Goal: Task Accomplishment & Management: Manage account settings

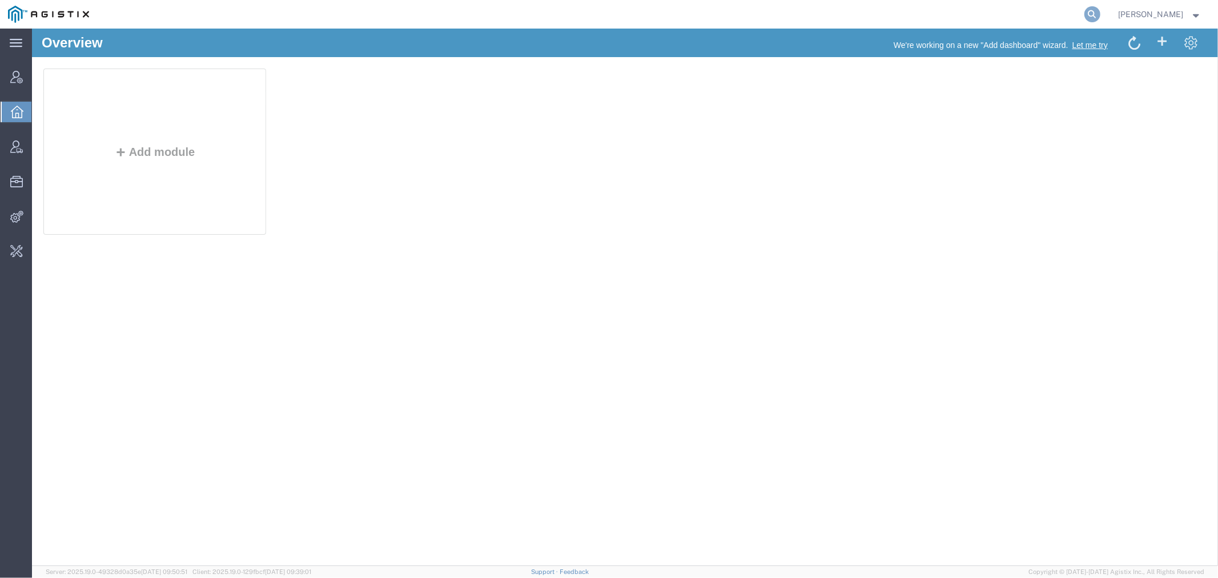
click at [1101, 12] on icon at bounding box center [1093, 14] width 16 height 16
click at [885, 17] on input "search" at bounding box center [910, 14] width 347 height 27
paste input "56846867"
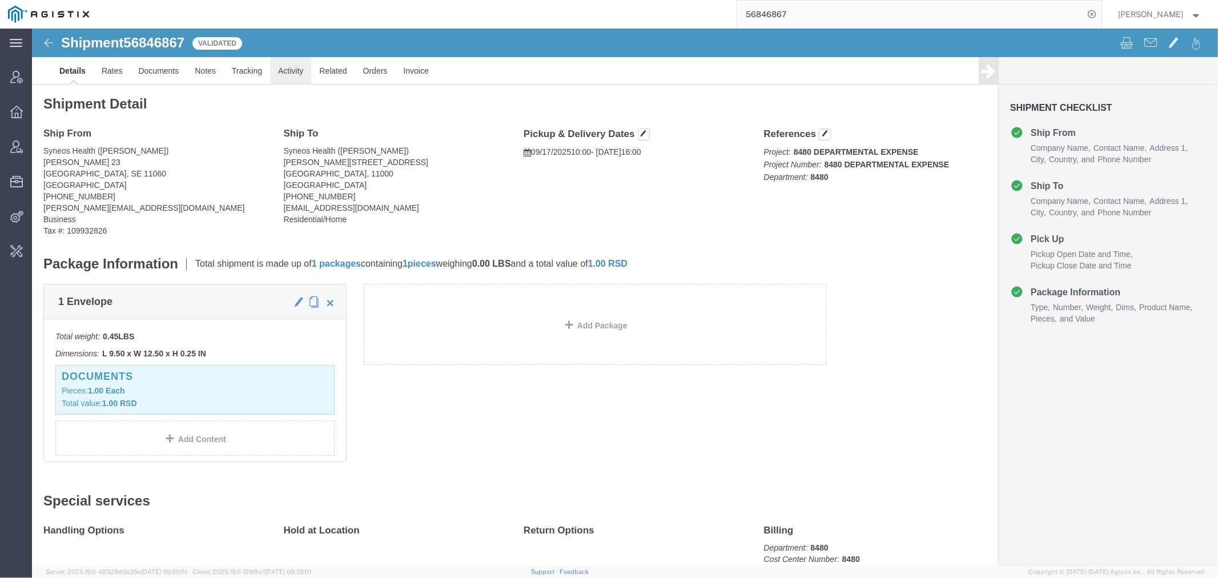
click link "Activity"
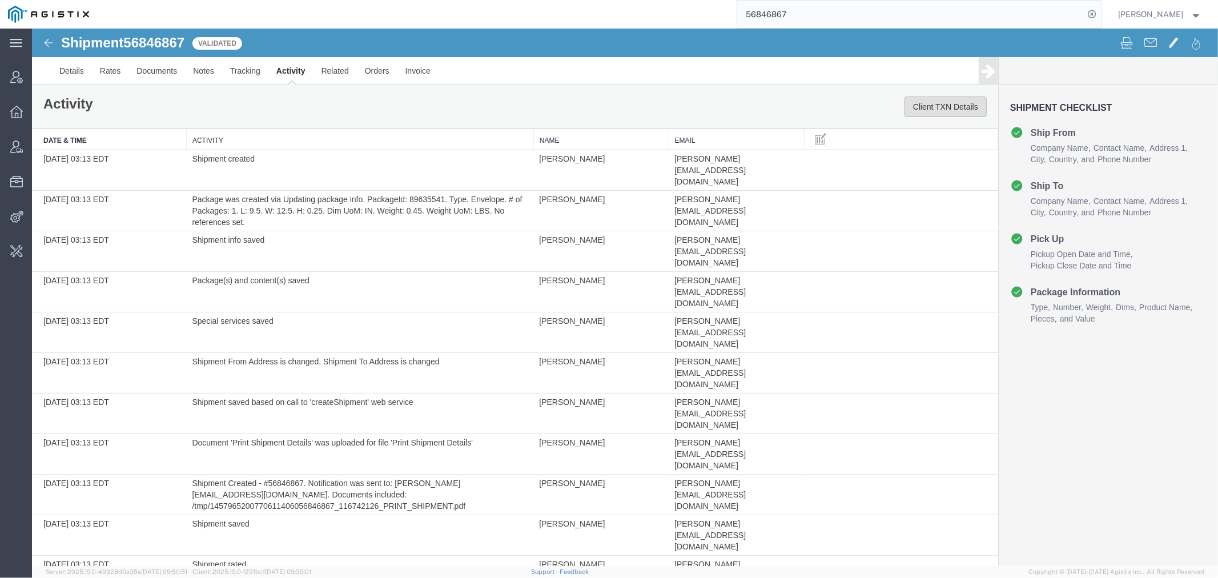
click at [932, 105] on button "Client TXN Details" at bounding box center [945, 106] width 82 height 21
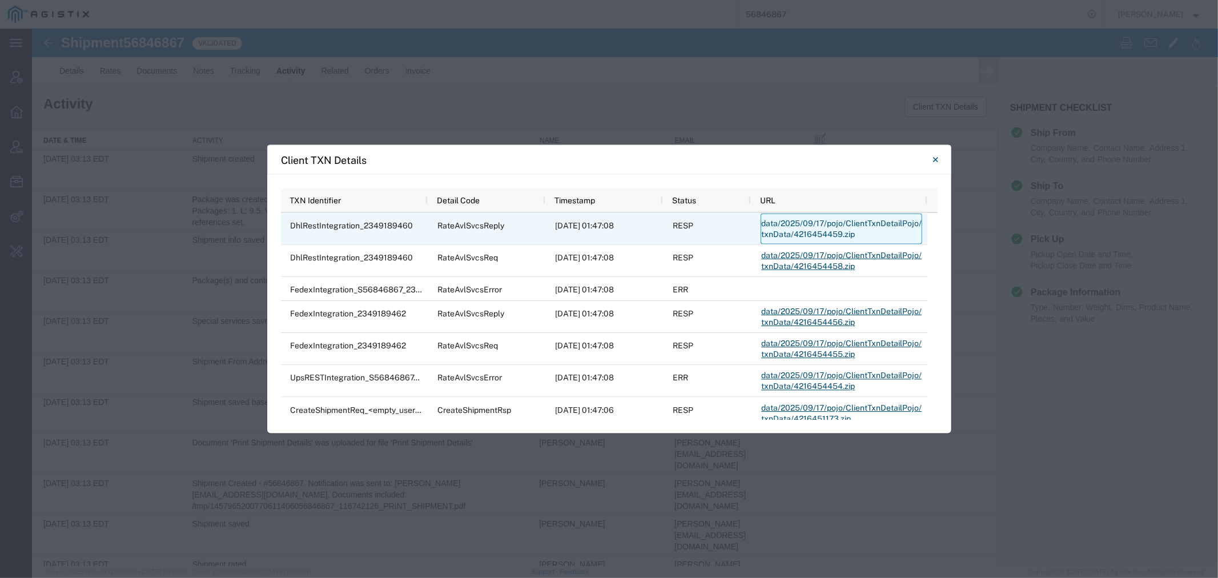
click at [792, 221] on link "data/2025/09/17/pojo/ClientTxnDetailPojo/txnData/4216454459.zip" at bounding box center [842, 229] width 162 height 31
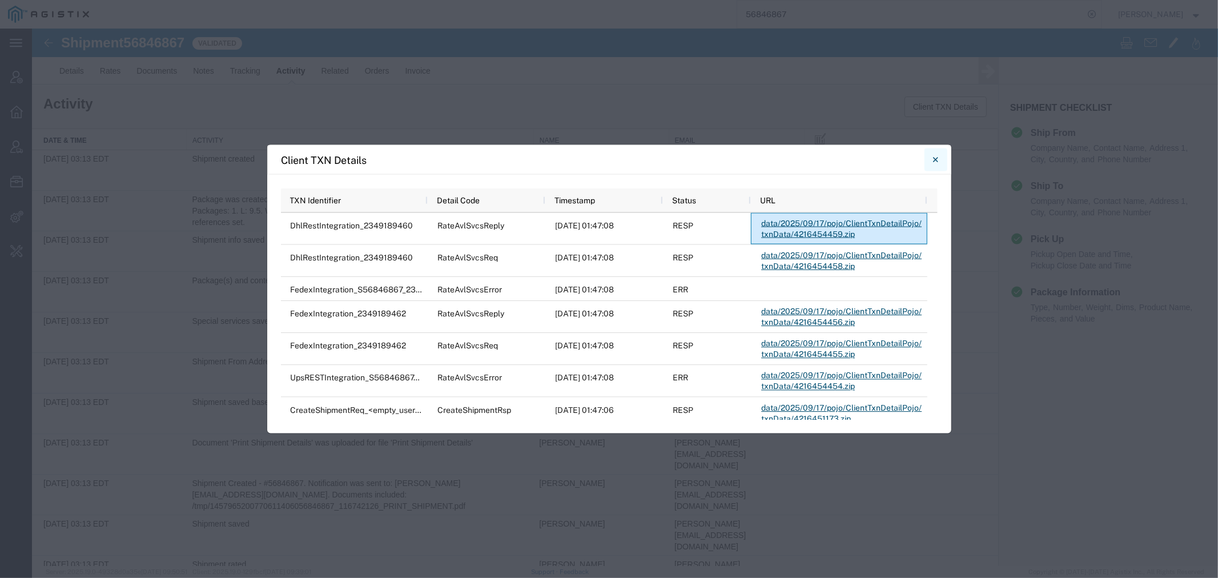
click at [941, 160] on button "Close" at bounding box center [936, 160] width 23 height 23
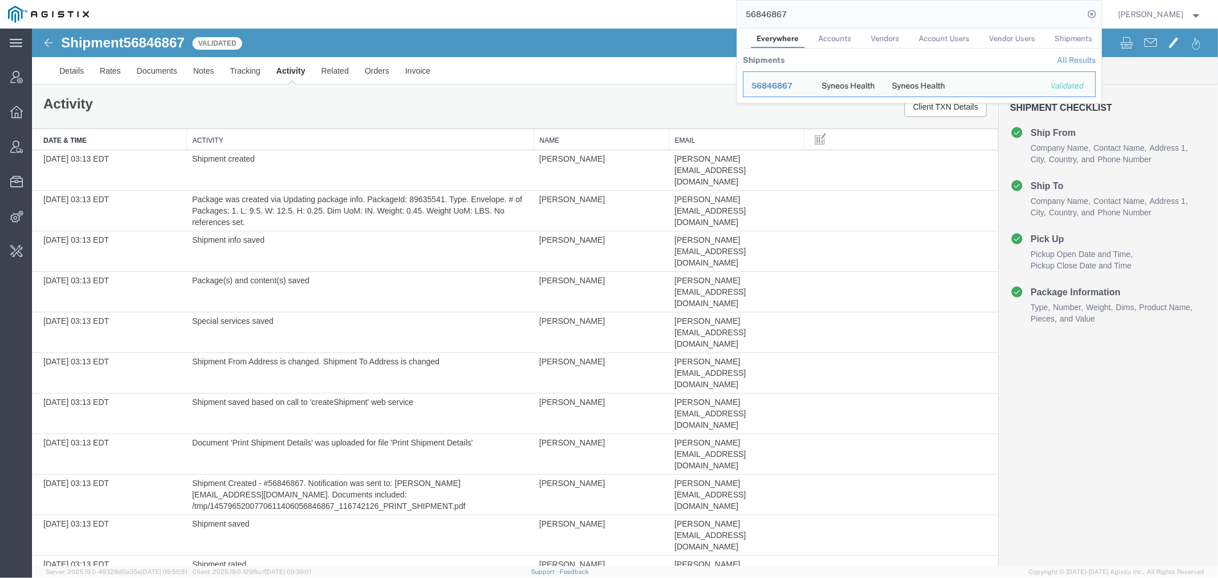
drag, startPoint x: 814, startPoint y: 13, endPoint x: 671, endPoint y: 19, distance: 142.9
click at [676, 18] on div "56846867 Everywhere Accounts Vendors Account Users Vendor Users Shipments Shipm…" at bounding box center [599, 14] width 1005 height 29
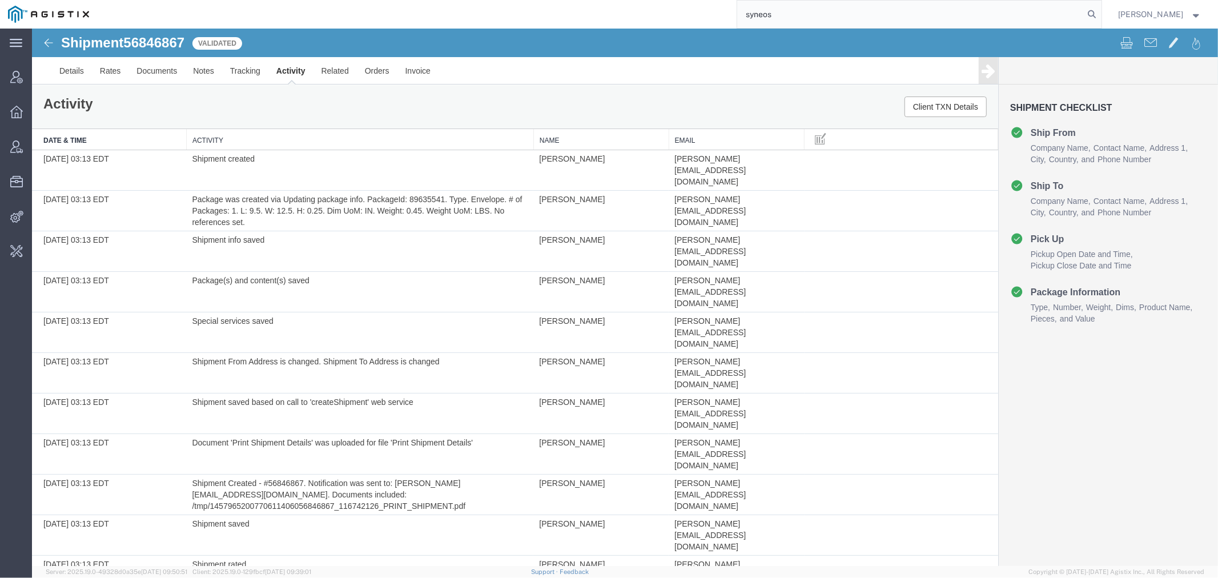
type input "syneos"
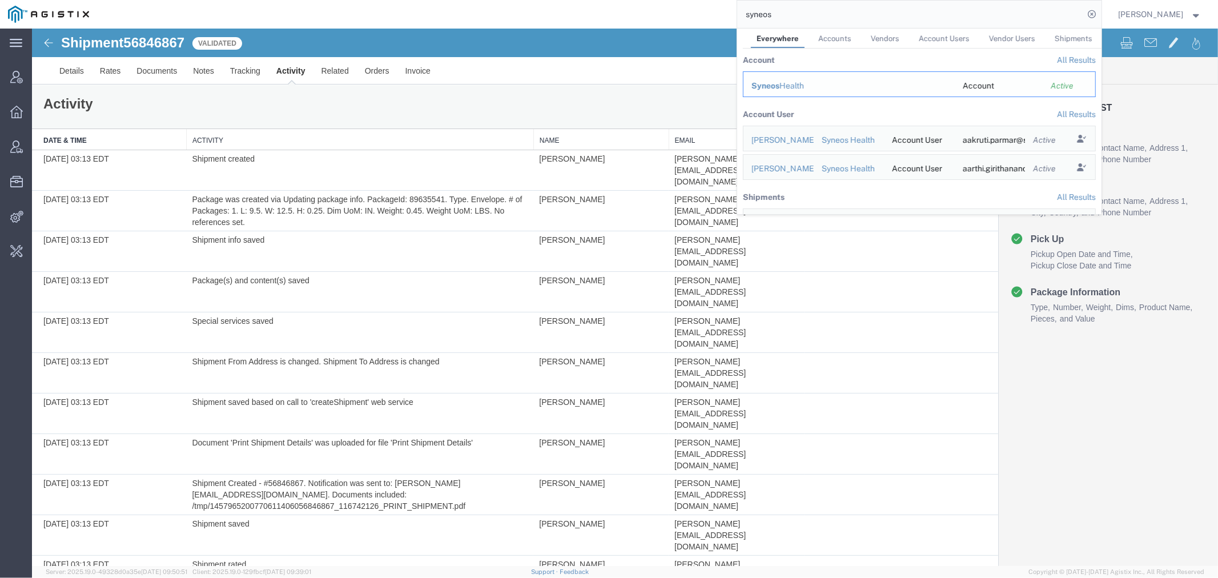
click at [774, 83] on span "Syneos" at bounding box center [766, 85] width 28 height 9
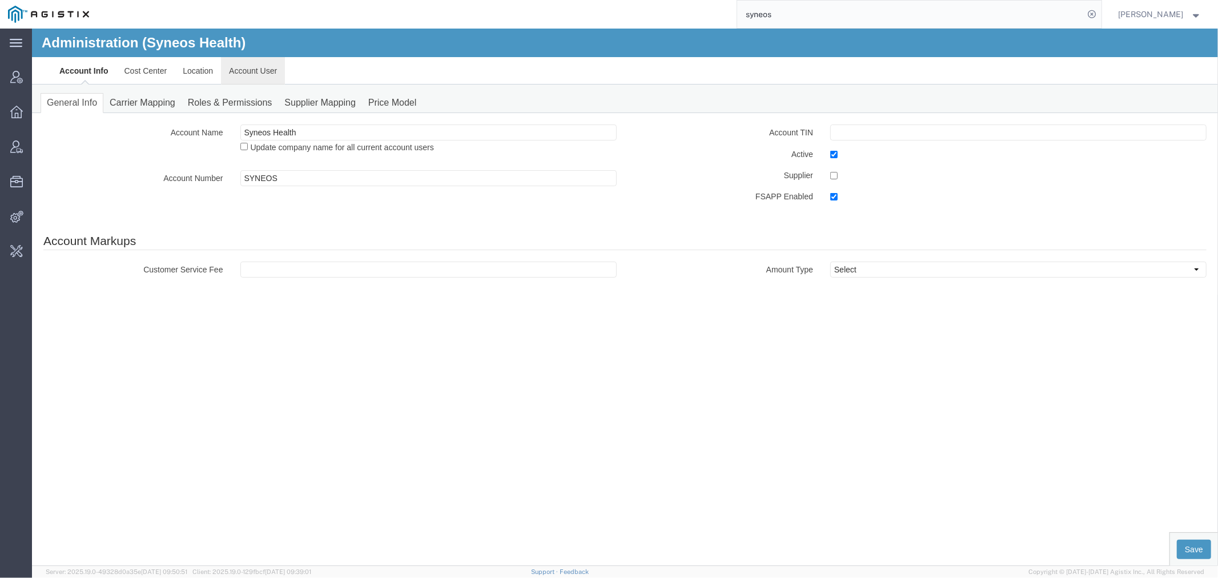
click at [235, 69] on link "Account User" at bounding box center [252, 70] width 64 height 27
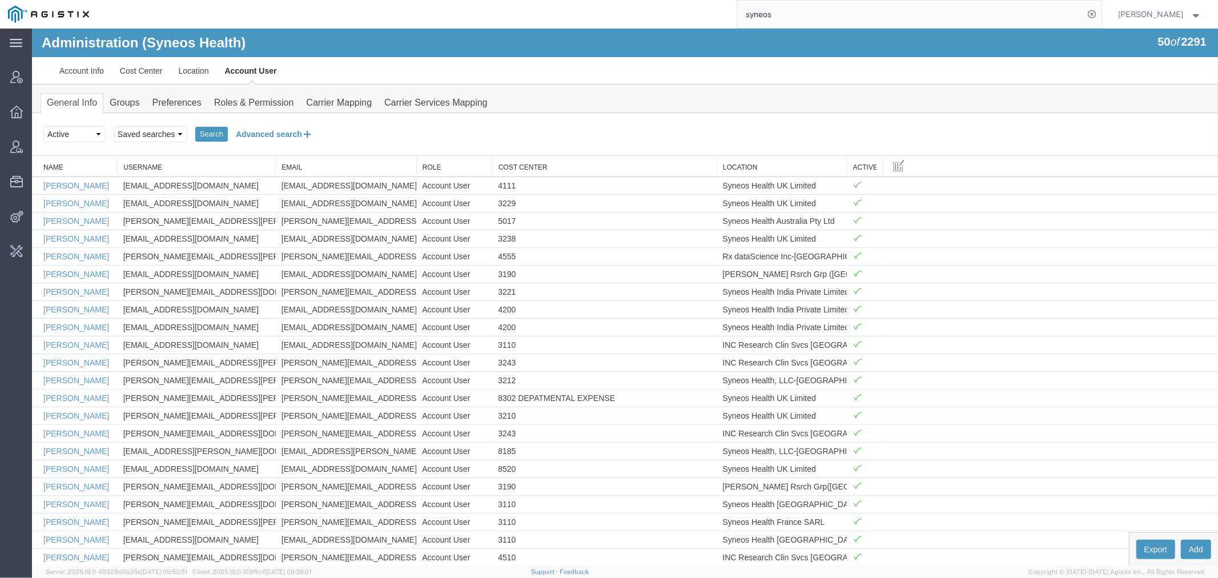
click at [270, 133] on button "Advanced search" at bounding box center [273, 133] width 93 height 19
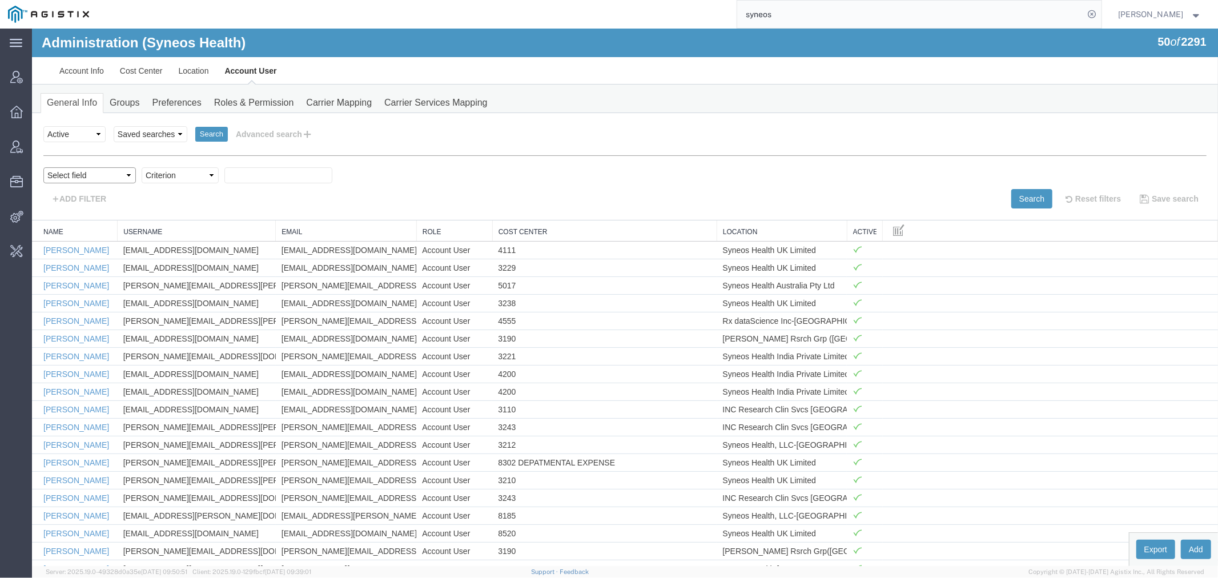
click at [97, 177] on select "Select field Cost Center Email Location Name Role Username" at bounding box center [89, 175] width 93 height 16
select select "personName"
click at [43, 167] on select "Select field Cost Center Email Location Name Role Username" at bounding box center [89, 175] width 93 height 16
drag, startPoint x: 92, startPoint y: 245, endPoint x: 173, endPoint y: 171, distance: 110.0
click at [171, 168] on select "Criterion contains does not contain is is blank is not blank starts with" at bounding box center [179, 175] width 77 height 16
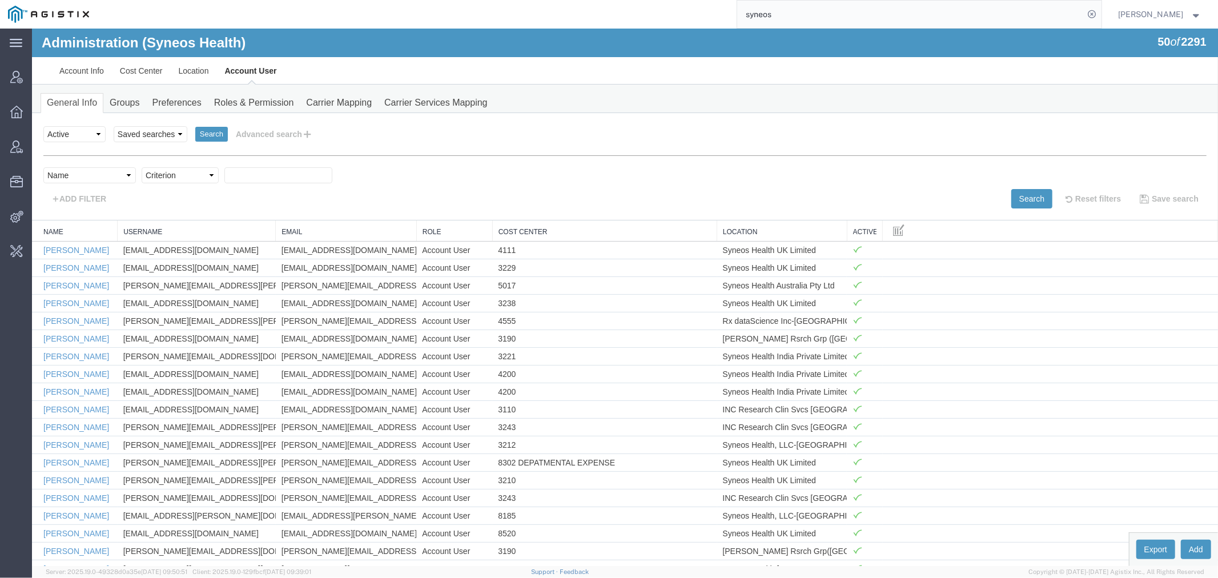
select select "contains"
click at [141, 167] on select "Criterion contains does not contain is is blank is not blank starts with" at bounding box center [179, 175] width 77 height 16
click at [250, 169] on input "text" at bounding box center [278, 175] width 108 height 16
type input "stanoje"
click at [1012, 201] on button "Search" at bounding box center [1031, 198] width 41 height 19
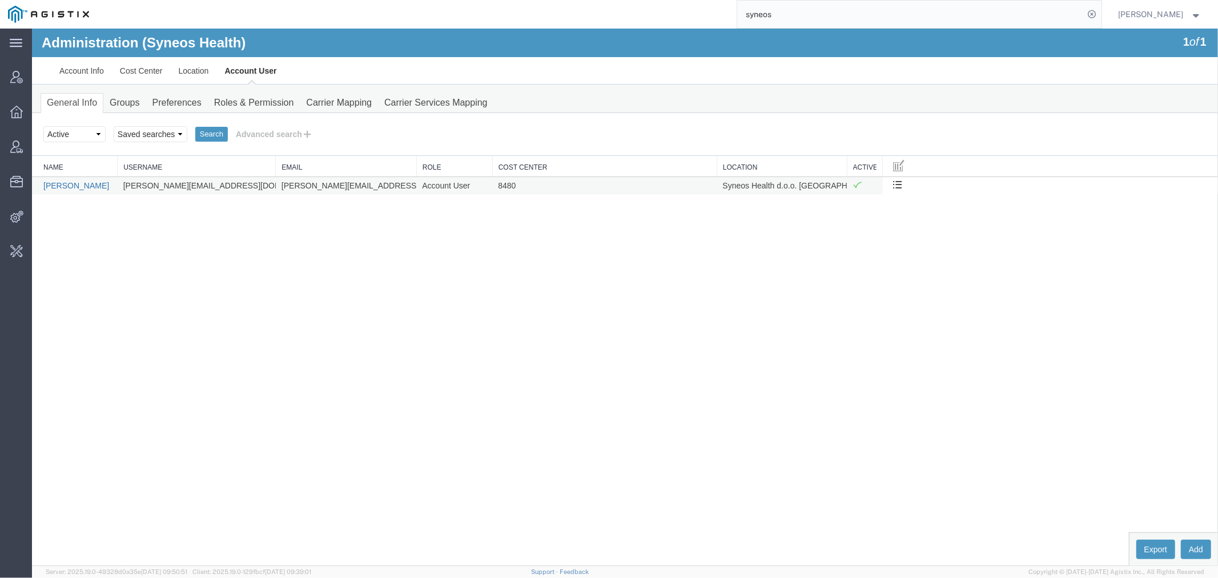
click at [80, 183] on link "[PERSON_NAME]" at bounding box center [76, 185] width 66 height 9
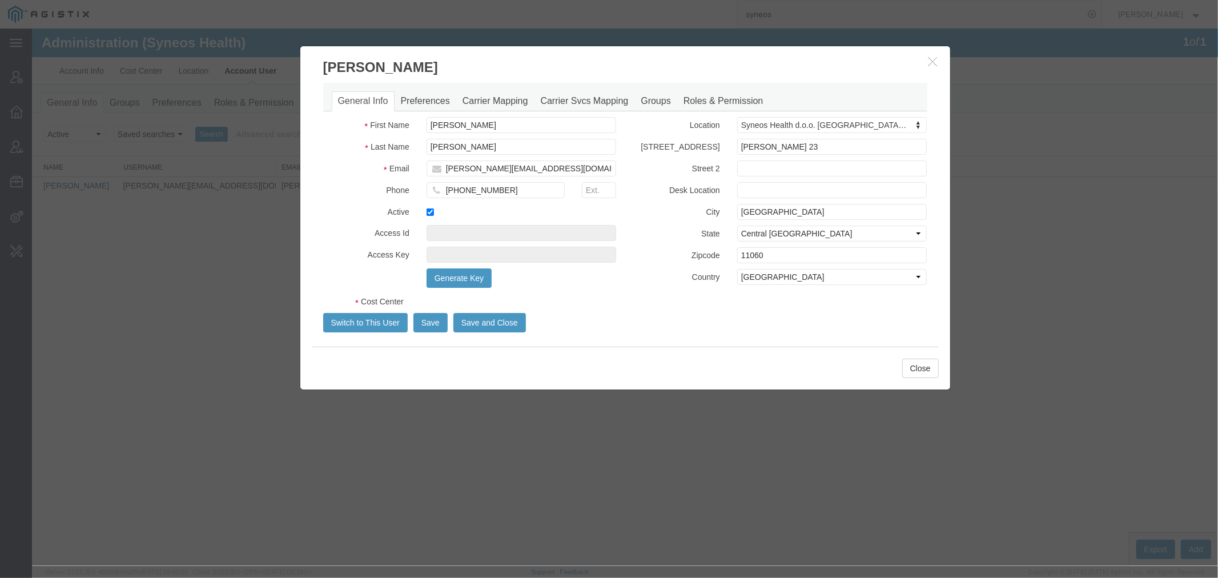
select select "DEPARTMENT"
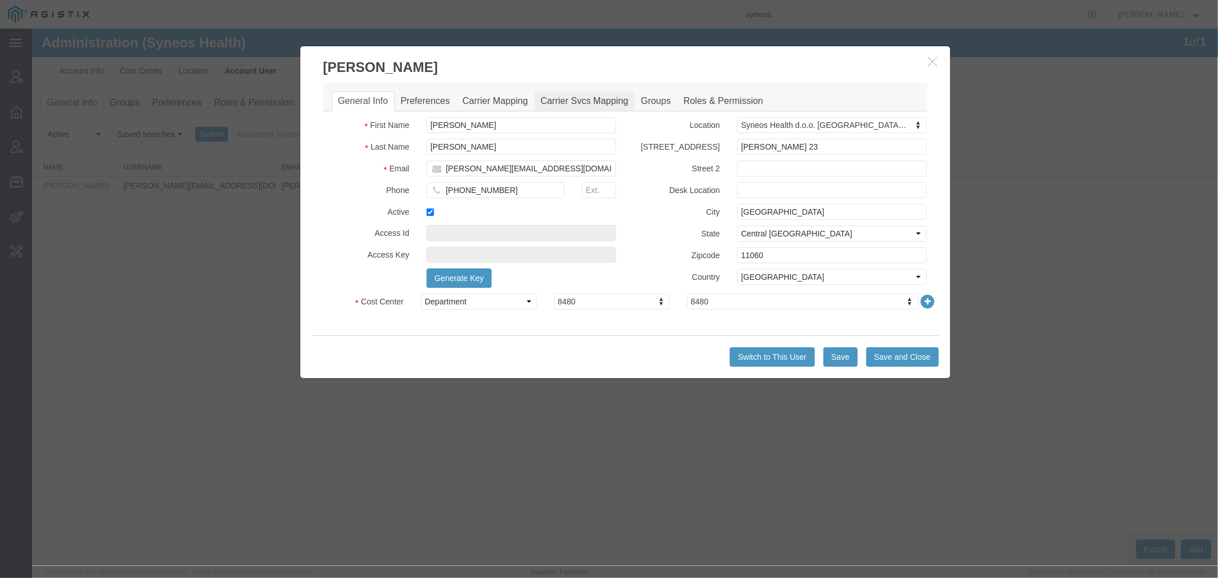
click at [567, 97] on link "Carrier Svcs Mapping" at bounding box center [584, 101] width 101 height 20
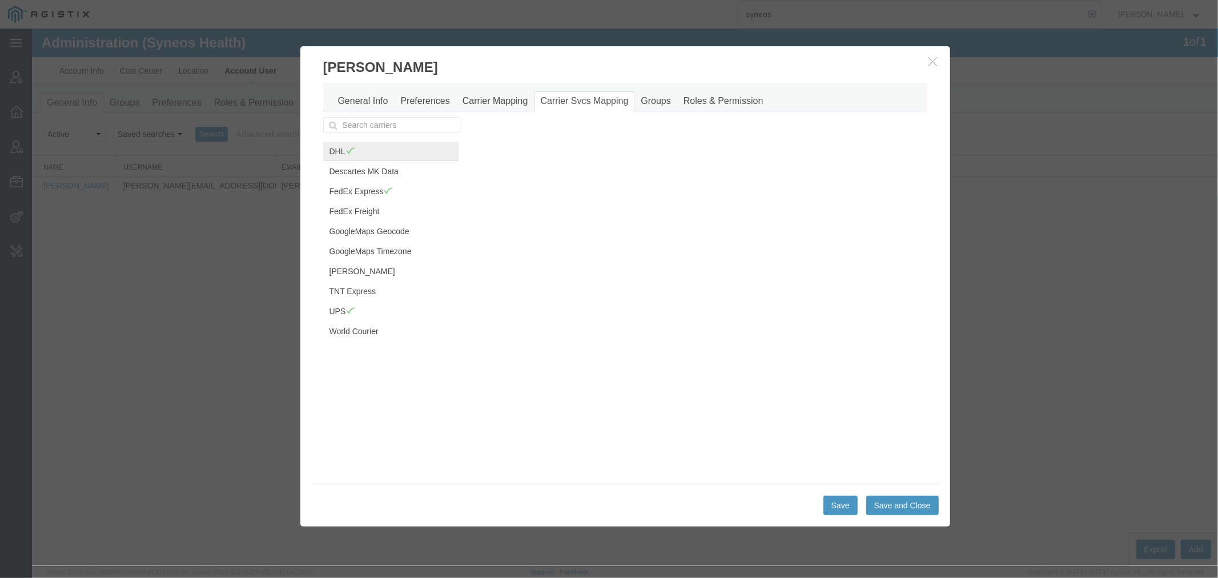
click at [340, 153] on link "DHL" at bounding box center [390, 150] width 135 height 19
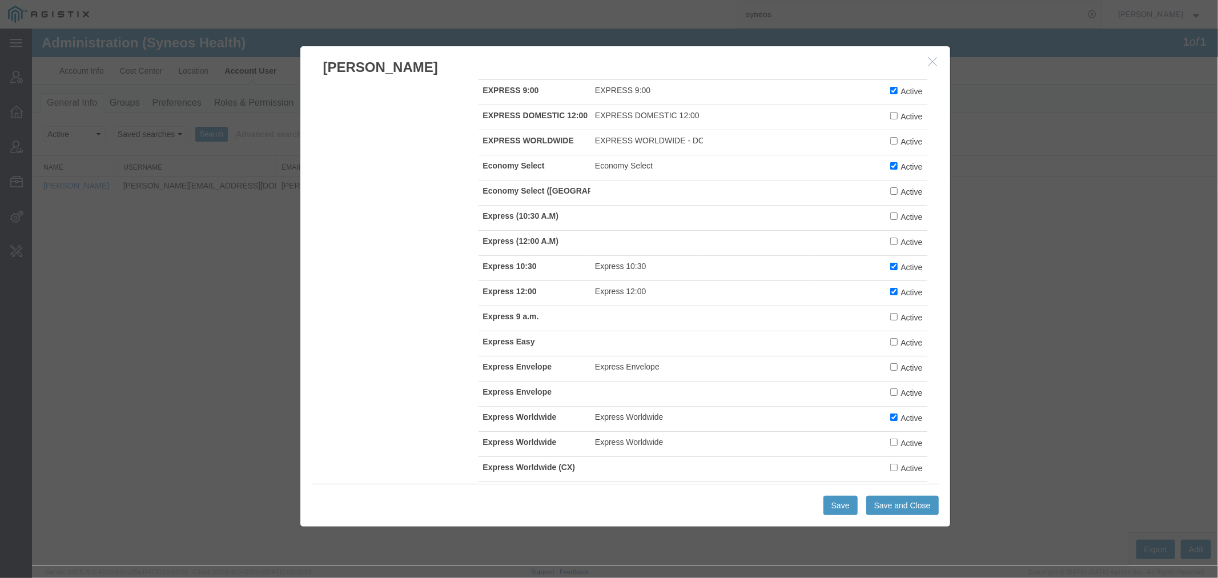
scroll to position [571, 0]
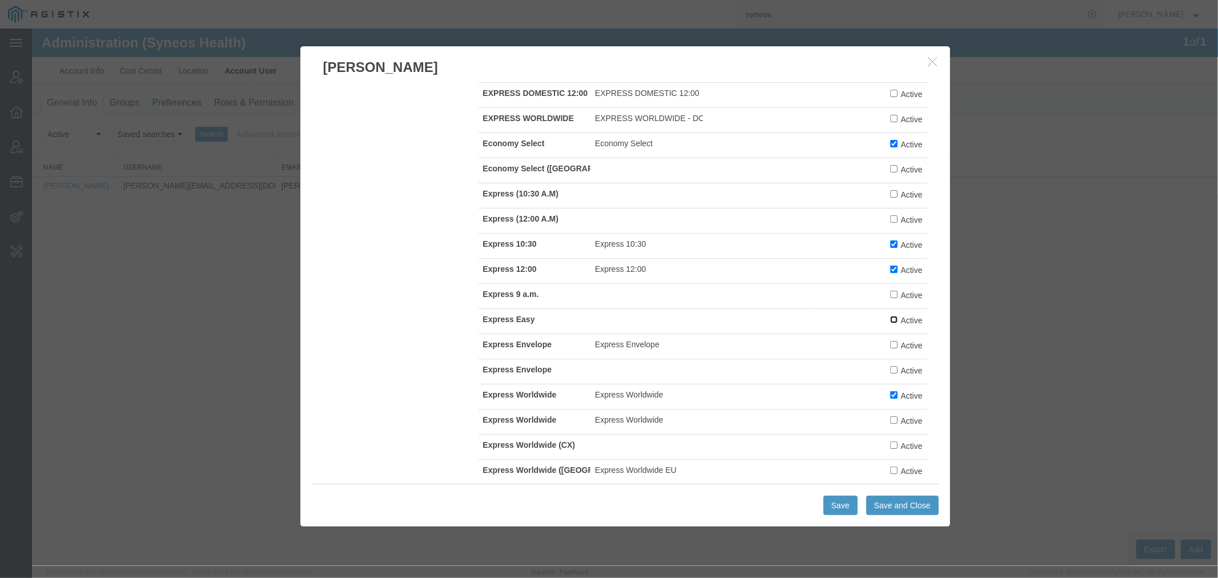
click at [890, 323] on input "Active" at bounding box center [893, 318] width 7 height 7
checkbox input "true"
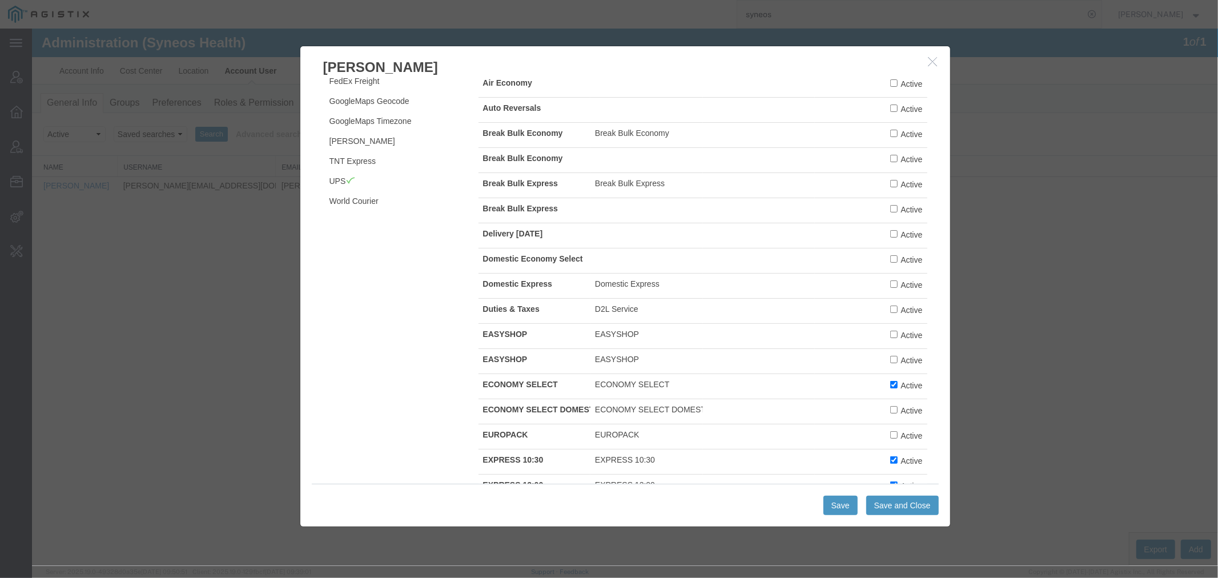
scroll to position [127, 0]
click at [890, 290] on input "Active" at bounding box center [893, 285] width 7 height 7
checkbox input "true"
click at [897, 512] on button "Save and Close" at bounding box center [902, 504] width 73 height 19
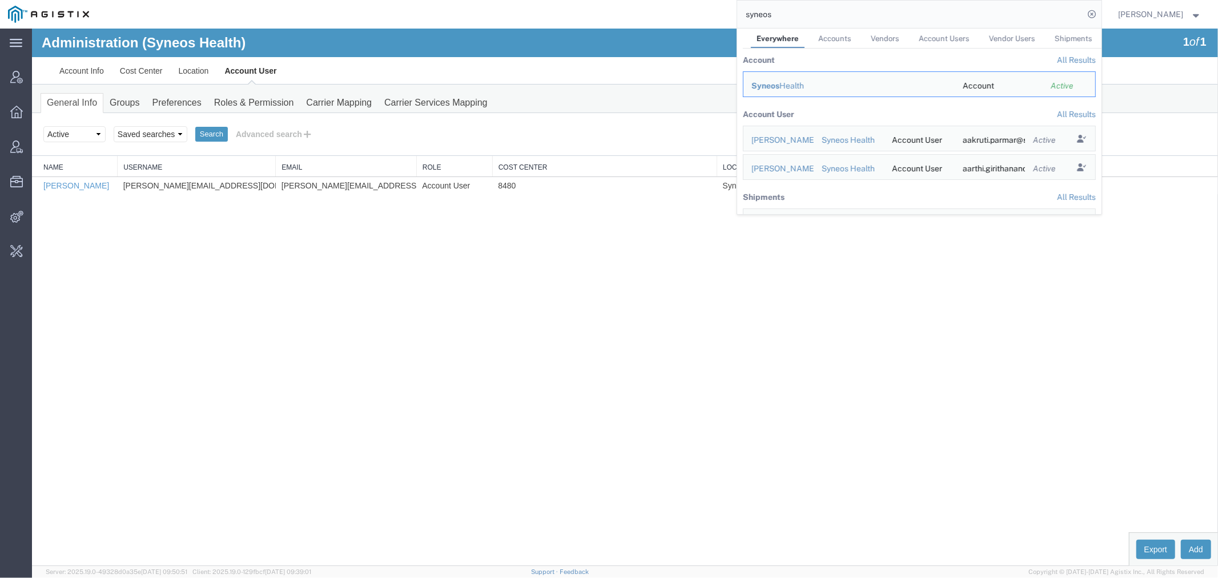
drag, startPoint x: 817, startPoint y: 12, endPoint x: 701, endPoint y: 15, distance: 116.6
click at [701, 15] on div "syneos Everywhere Accounts Vendors Account Users Vendor Users Shipments Account…" at bounding box center [599, 14] width 1005 height 29
click at [824, 25] on input "syneos" at bounding box center [910, 14] width 347 height 27
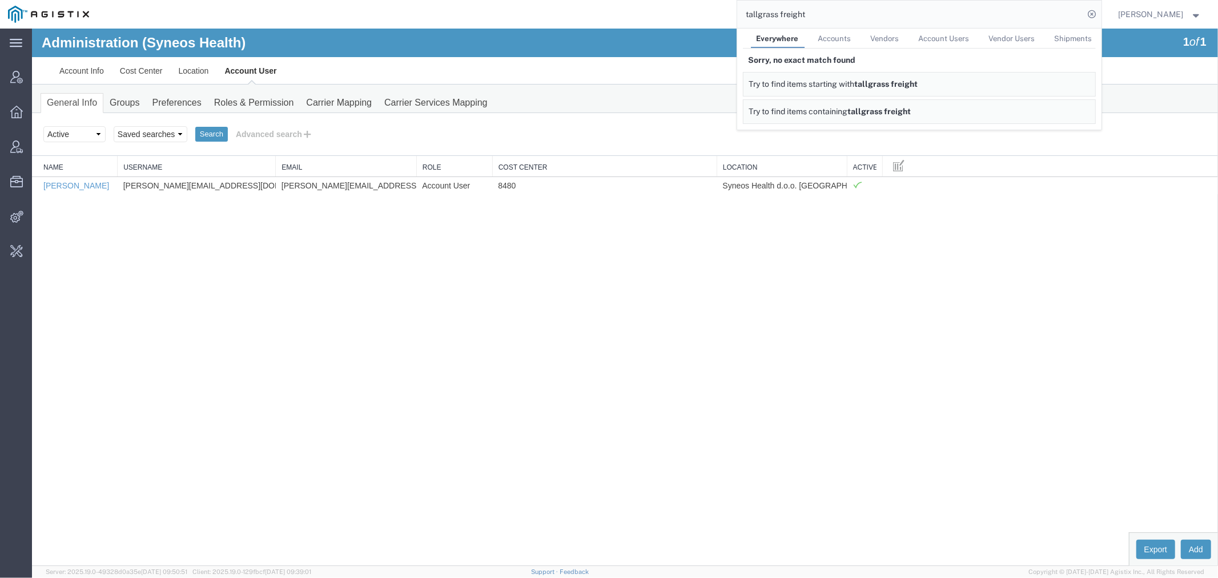
drag, startPoint x: 842, startPoint y: 16, endPoint x: 590, endPoint y: 13, distance: 251.9
click at [598, 16] on div "tallgrass freight Everywhere Accounts Vendors Account Users Vendor Users Shipme…" at bounding box center [599, 14] width 1005 height 29
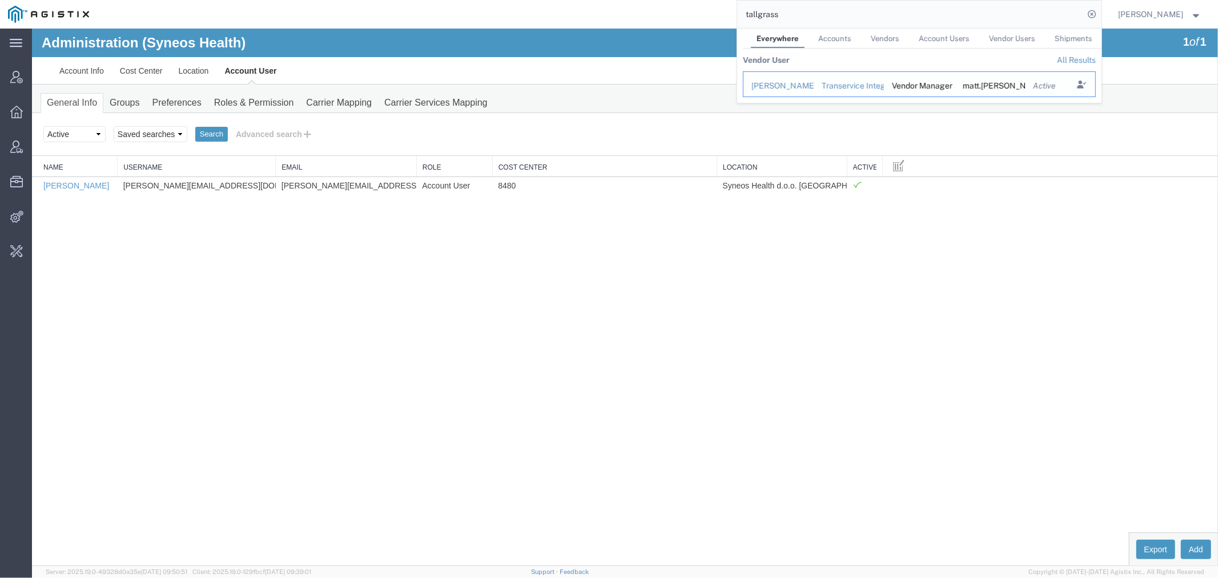
drag, startPoint x: 861, startPoint y: 85, endPoint x: 829, endPoint y: 55, distance: 43.3
click at [861, 85] on div "Transervice Integrated Solutions" at bounding box center [848, 86] width 55 height 12
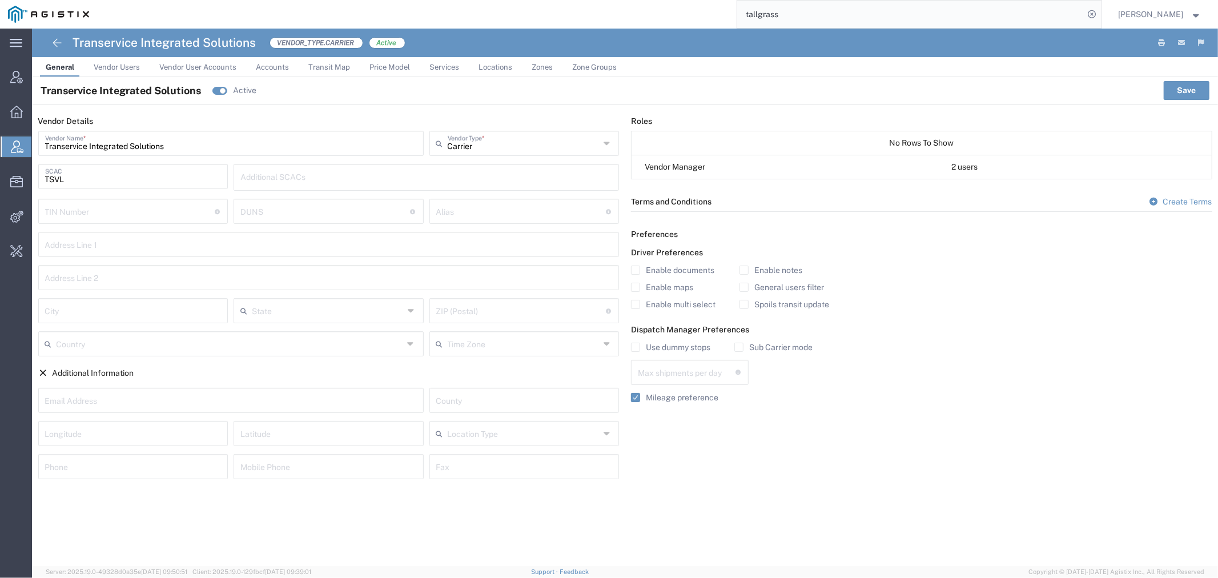
click at [263, 67] on span "Accounts" at bounding box center [272, 67] width 33 height 9
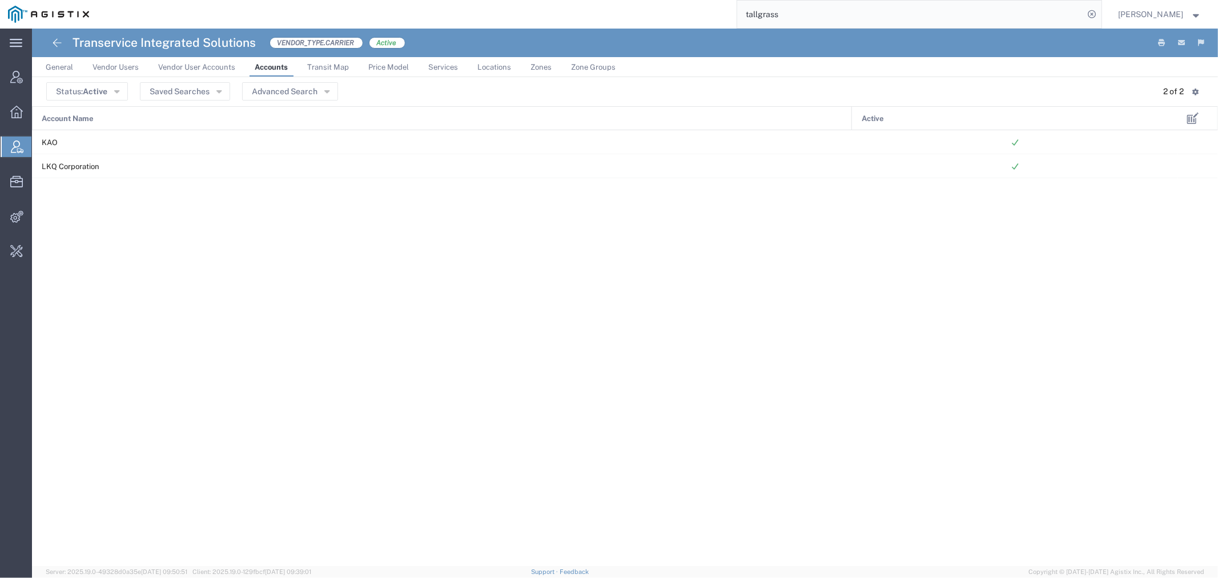
click at [119, 67] on span "Vendor Users" at bounding box center [116, 67] width 46 height 9
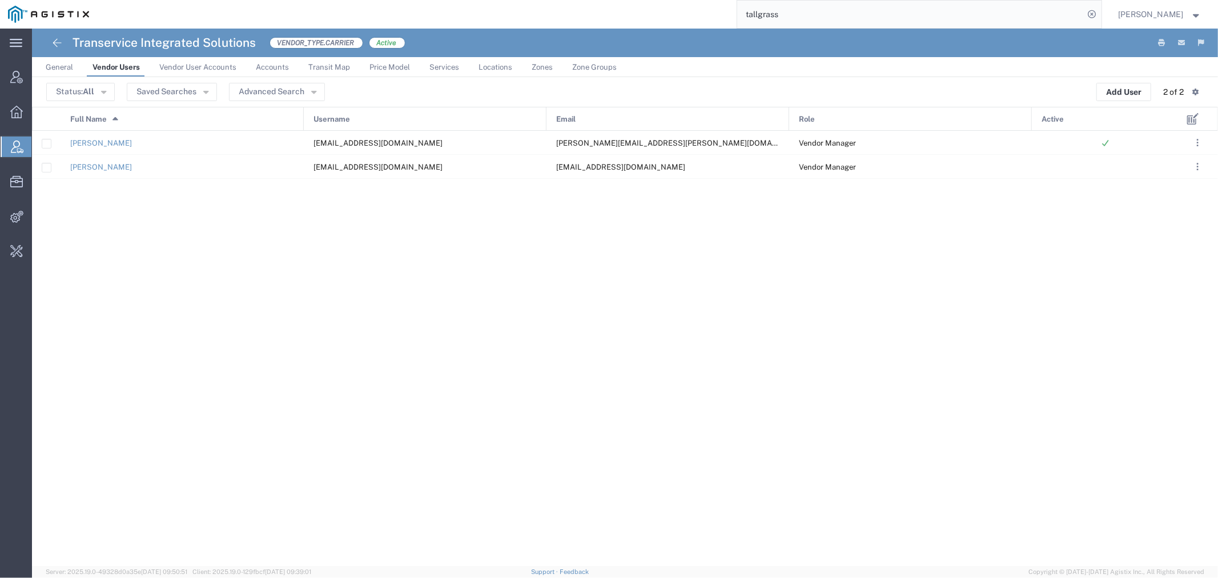
drag, startPoint x: 821, startPoint y: 7, endPoint x: 607, endPoint y: 17, distance: 213.9
click at [616, 14] on div "tallgrass" at bounding box center [599, 14] width 1005 height 29
paste input "@[DOMAIN_NAME]"
type input "@[DOMAIN_NAME]"
